Goal: Use online tool/utility: Utilize a website feature to perform a specific function

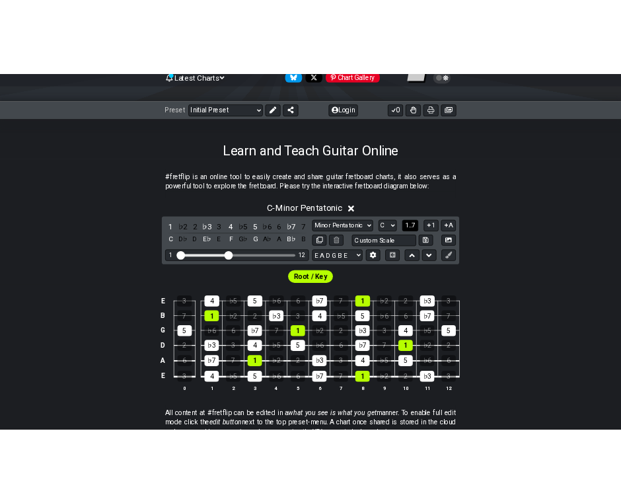
scroll to position [157, 0]
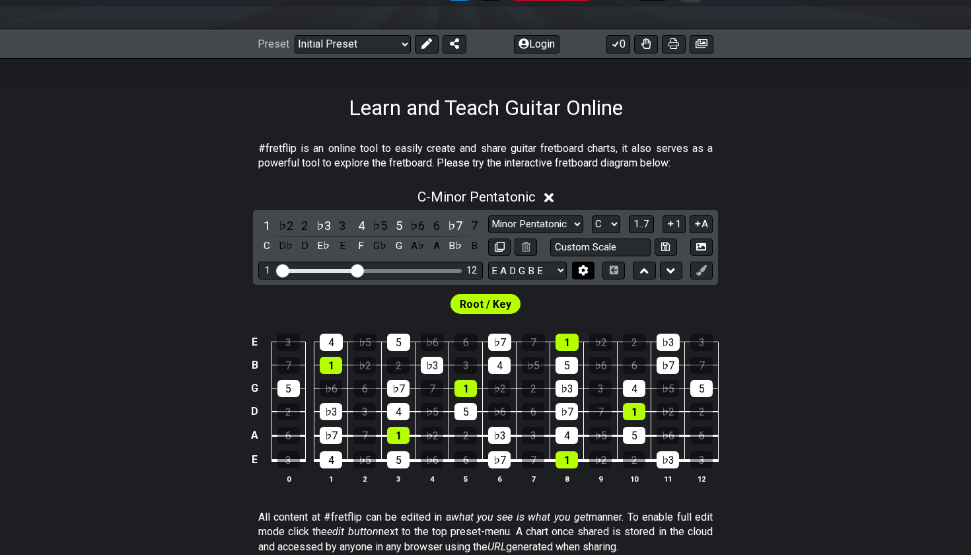
click at [594, 263] on button at bounding box center [583, 271] width 22 height 18
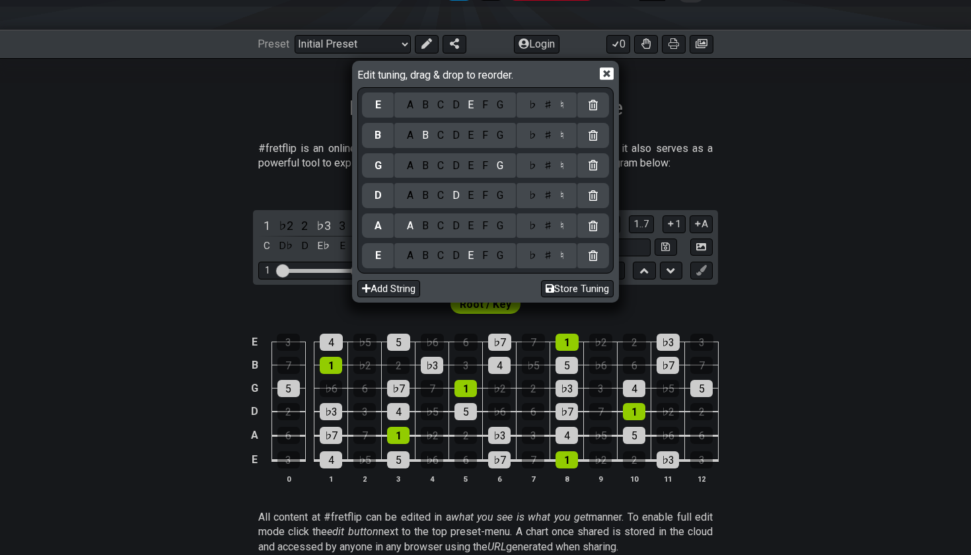
click at [438, 256] on div "C" at bounding box center [440, 255] width 15 height 15
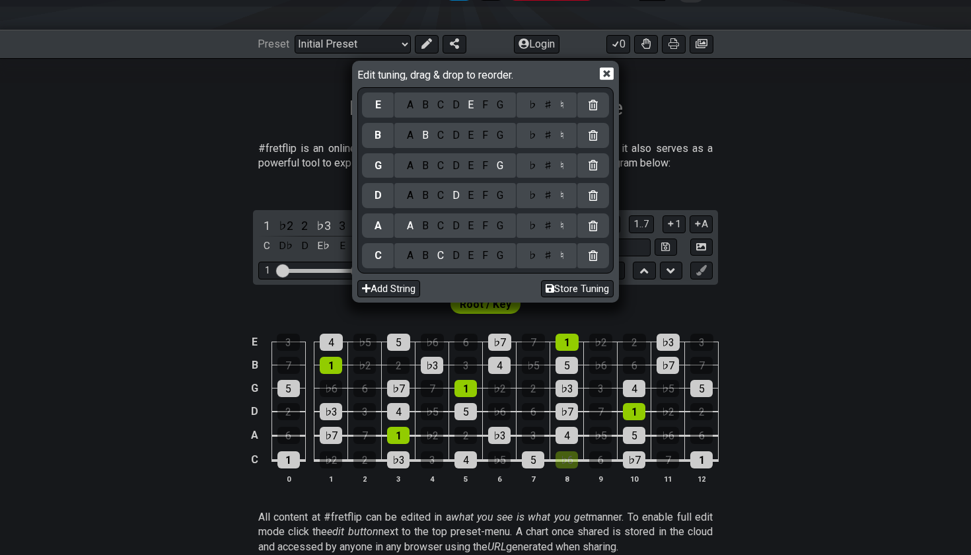
click at [499, 224] on div "G" at bounding box center [499, 226] width 15 height 15
click at [438, 203] on div "A B C D E F G" at bounding box center [455, 195] width 122 height 25
click at [438, 199] on div "C" at bounding box center [440, 195] width 15 height 15
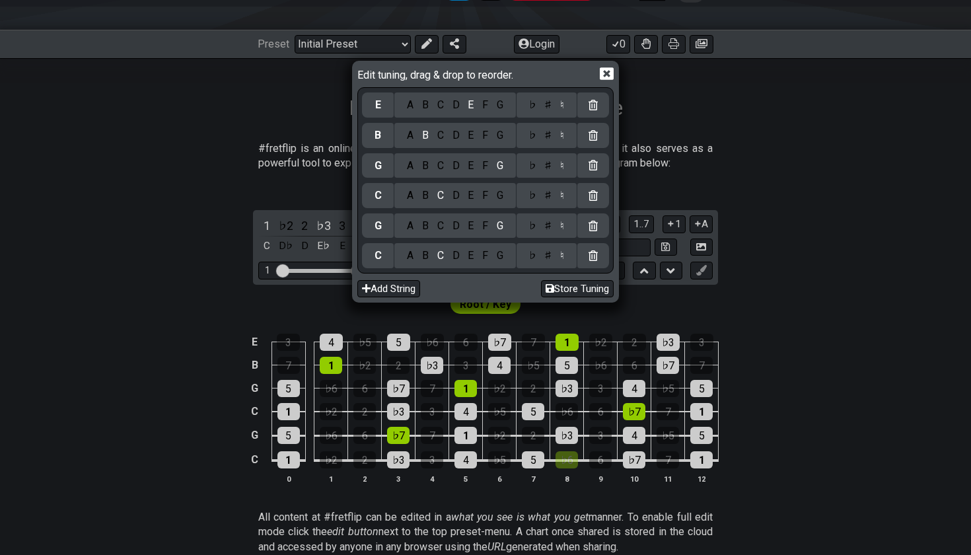
click at [482, 159] on div "F" at bounding box center [485, 165] width 15 height 15
click at [411, 141] on div "A" at bounding box center [410, 135] width 15 height 15
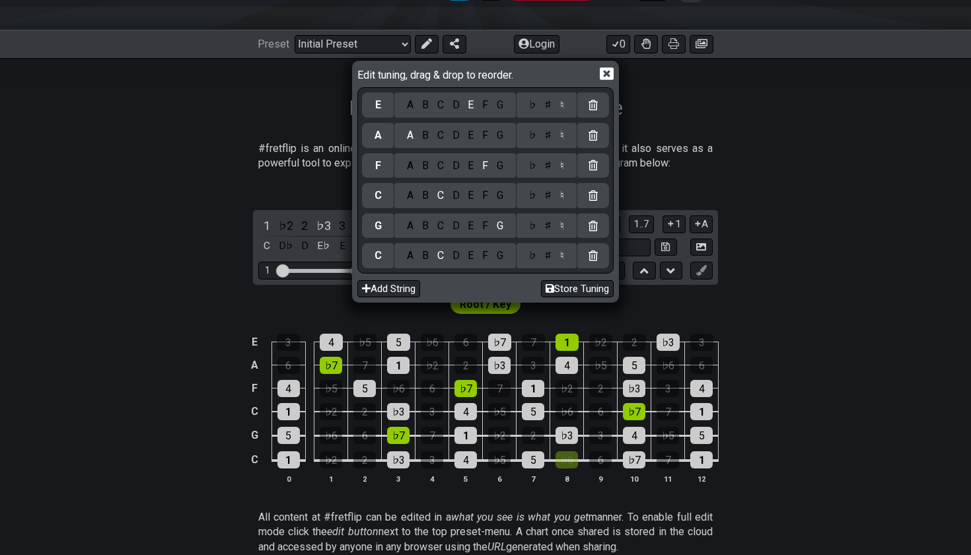
click at [457, 104] on div "D" at bounding box center [456, 105] width 16 height 15
click at [605, 77] on icon at bounding box center [607, 73] width 14 height 13
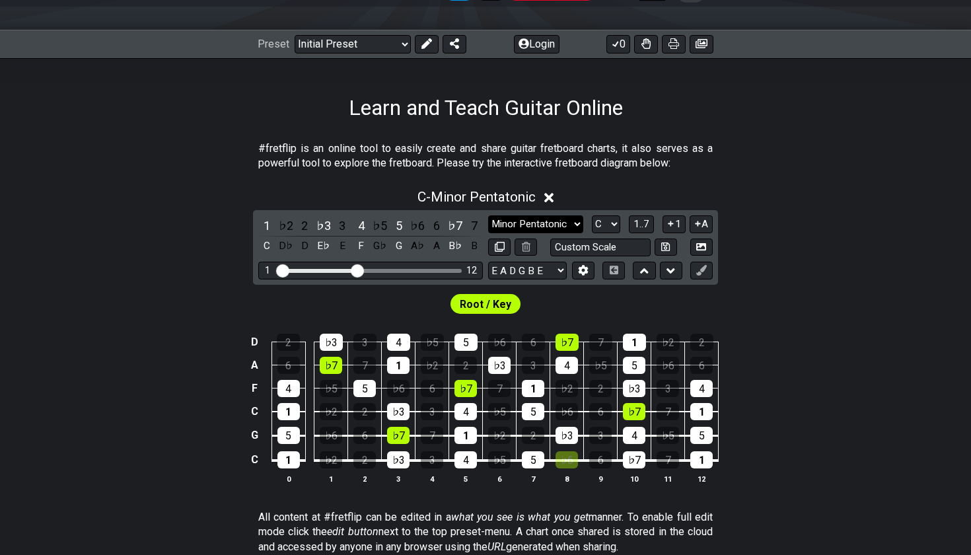
select select "Minor / Aeolian"
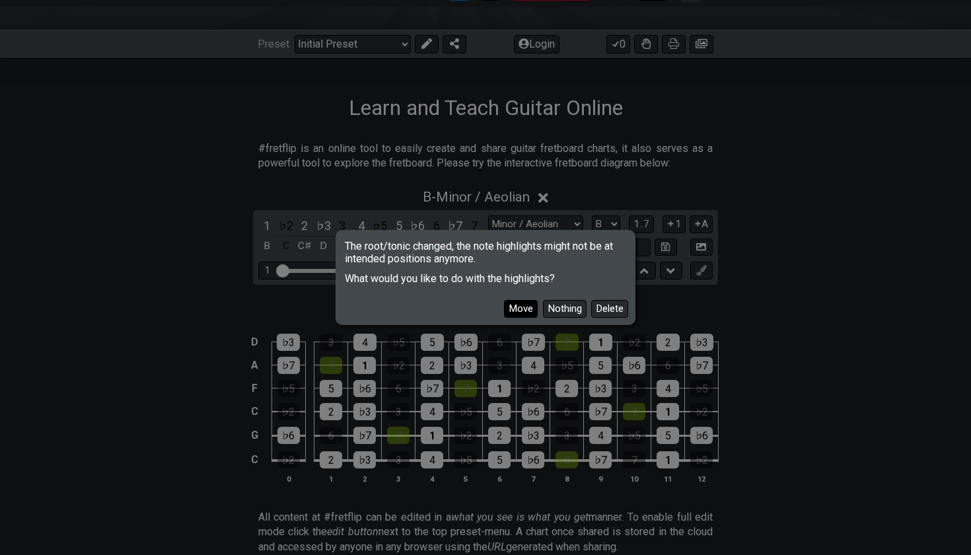
click at [519, 316] on button "Move" at bounding box center [521, 309] width 34 height 18
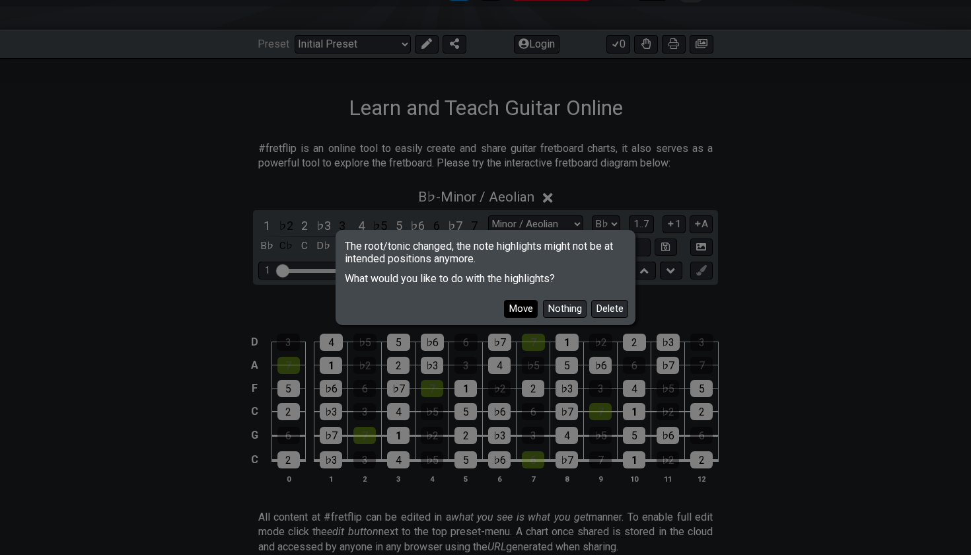
click at [526, 306] on button "Move" at bounding box center [521, 309] width 34 height 18
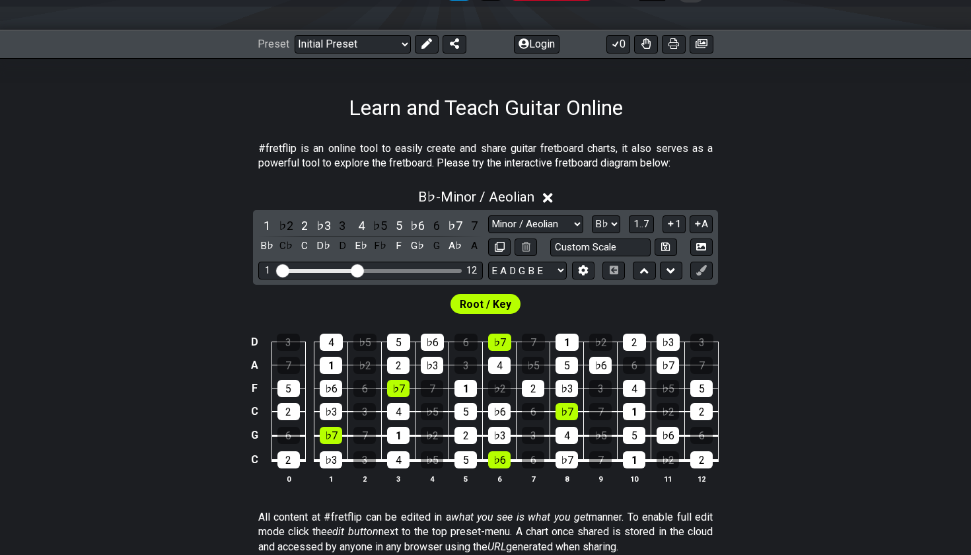
click at [602, 214] on div "1 ♭2 2 ♭3 3 4 ♭5 5 ♭6 6 ♭7 7 B♭ C♭ C D♭ D E♭ F♭ F G♭ G A♭ A Minor Pentatonic Cl…" at bounding box center [485, 247] width 465 height 75
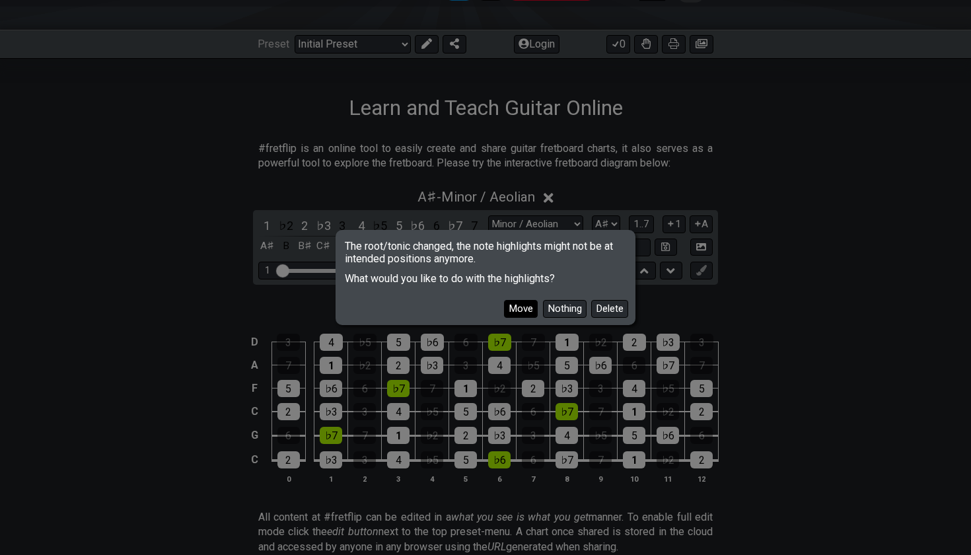
click at [528, 309] on button "Move" at bounding box center [521, 309] width 34 height 18
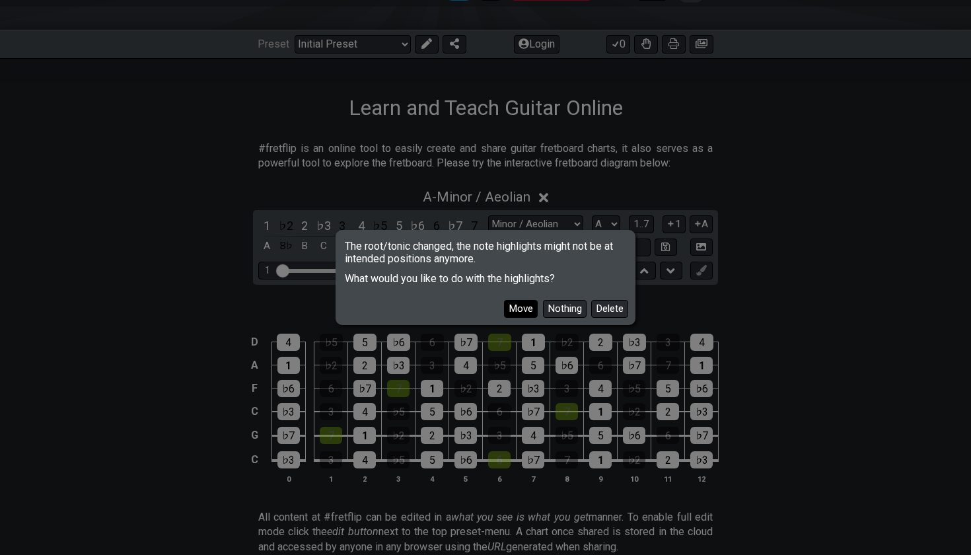
click at [524, 308] on button "Move" at bounding box center [521, 309] width 34 height 18
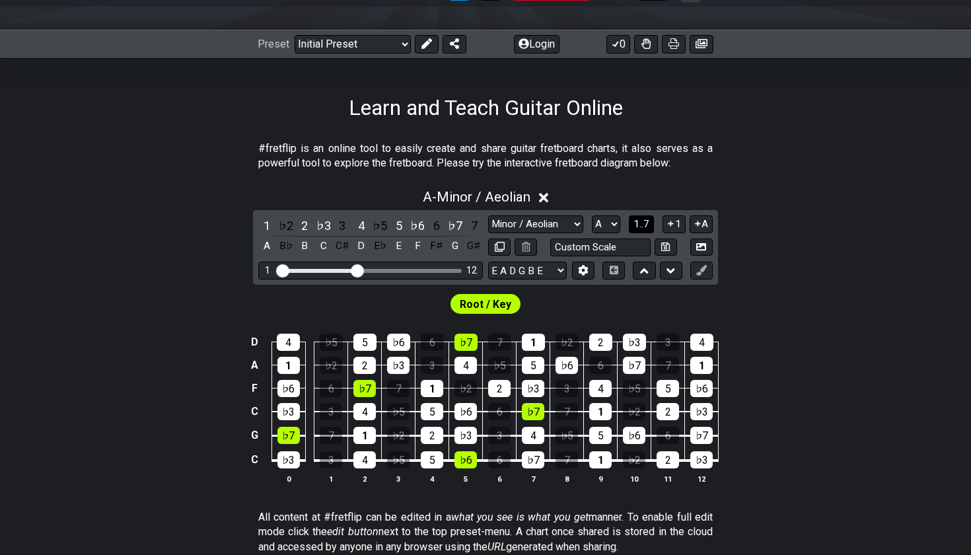
click at [637, 221] on span "1..7" at bounding box center [641, 224] width 16 height 12
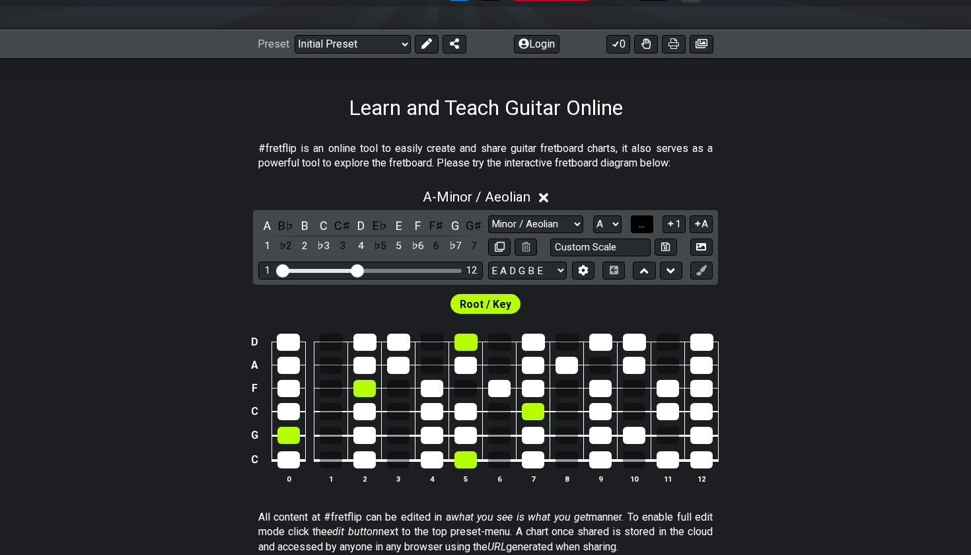
click at [637, 221] on button "..." at bounding box center [642, 224] width 22 height 18
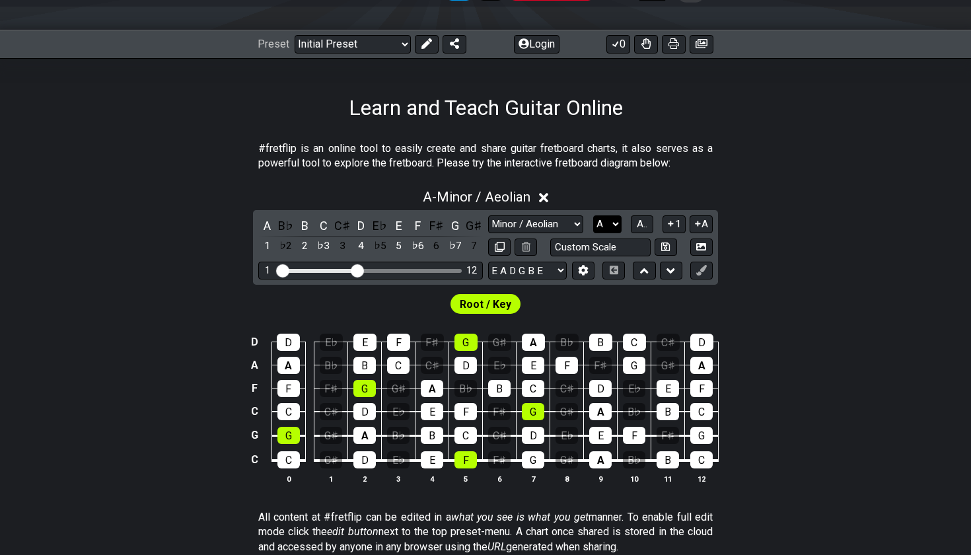
select select "D"
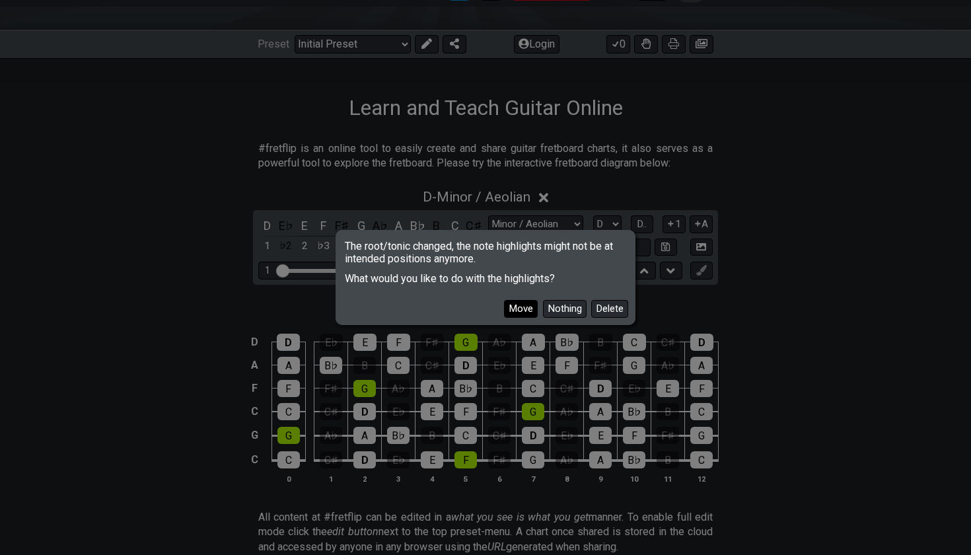
click at [526, 307] on button "Move" at bounding box center [521, 309] width 34 height 18
